Goal: Navigation & Orientation: Find specific page/section

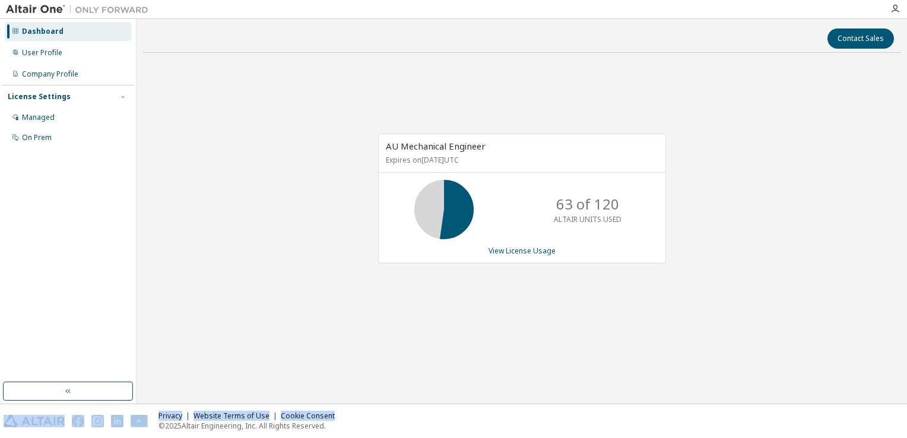
drag, startPoint x: 785, startPoint y: 468, endPoint x: 909, endPoint y: 468, distance: 124.1
click at [907, 438] on html "Dashboard User Profile Company Profile License Settings Managed On Prem Contact…" at bounding box center [453, 219] width 907 height 438
